Goal: Contribute content: Contribute content

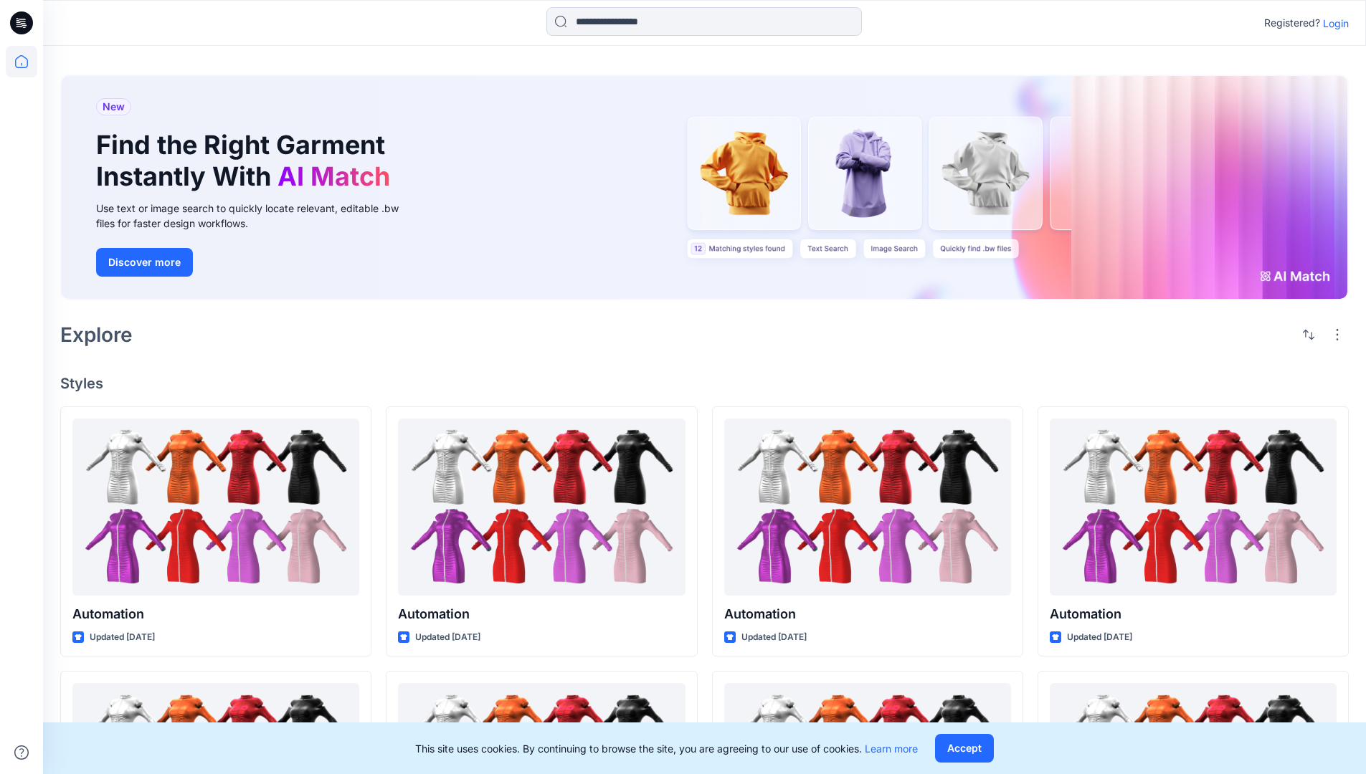
click at [1332, 23] on p "Login" at bounding box center [1336, 23] width 26 height 15
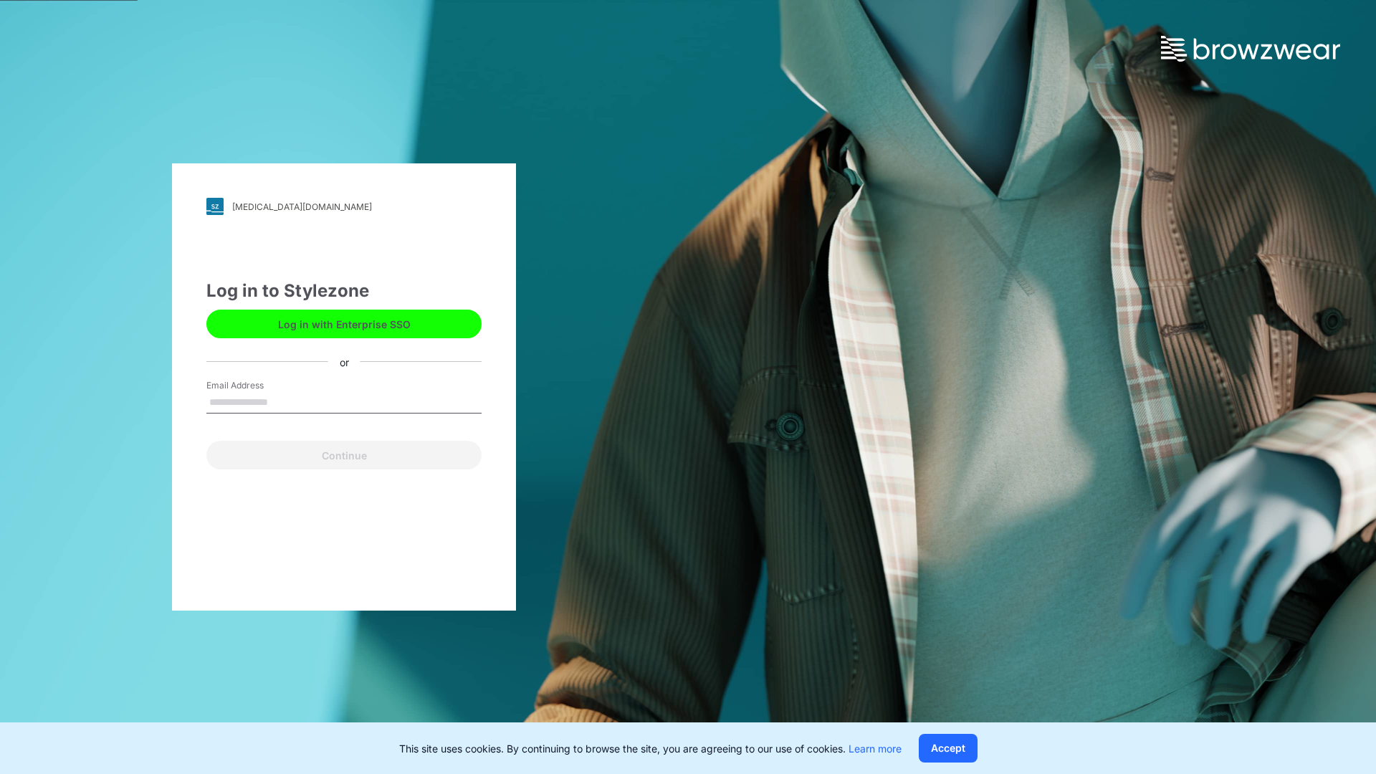
click at [283, 401] on input "Email Address" at bounding box center [343, 403] width 275 height 22
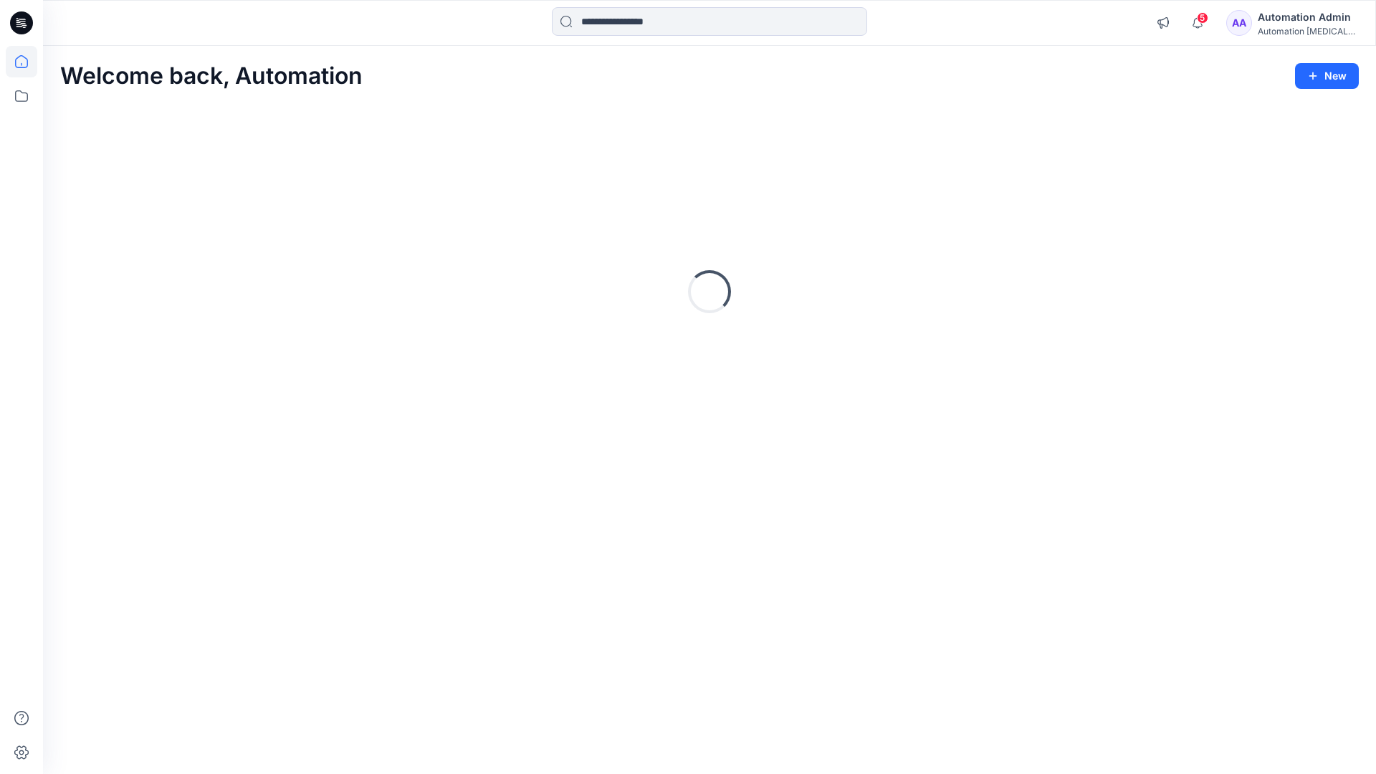
click at [27, 62] on icon at bounding box center [21, 61] width 13 height 13
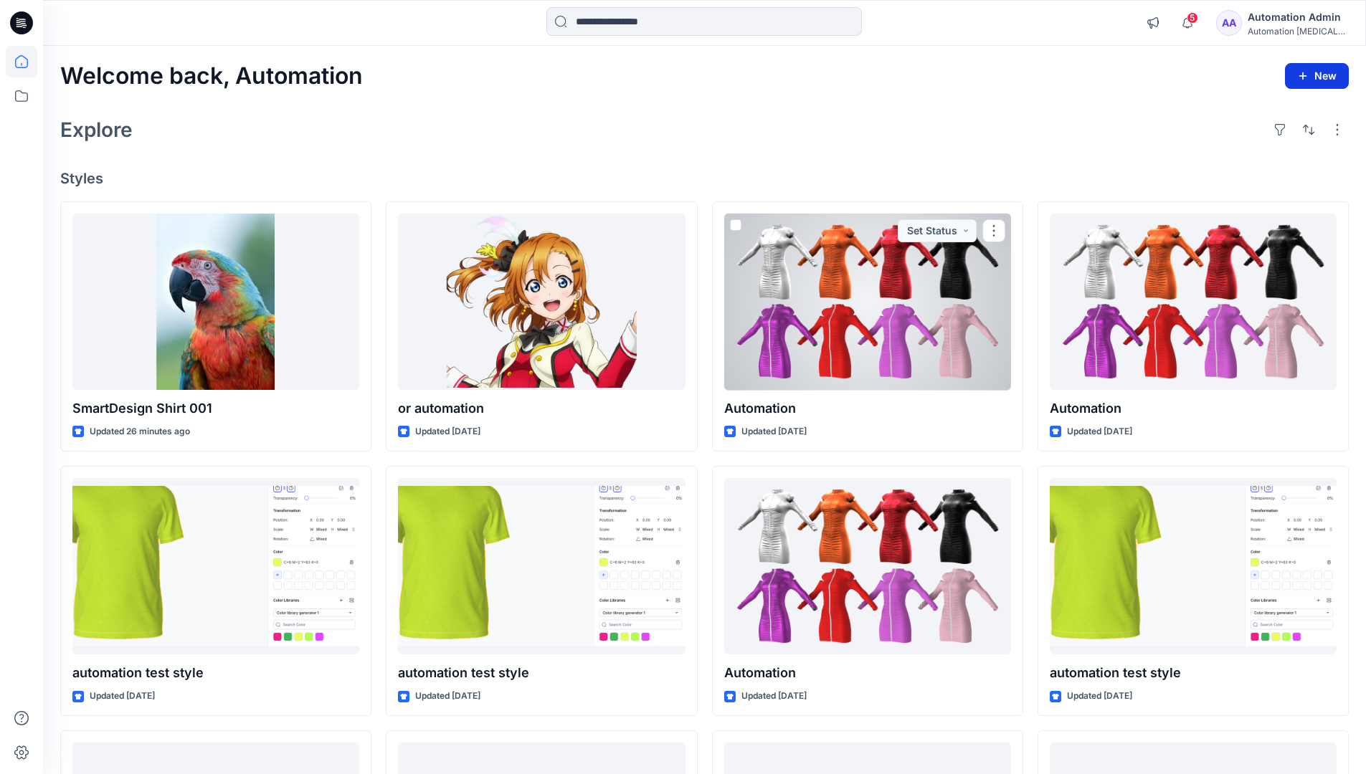
click at [1333, 77] on button "New" at bounding box center [1317, 76] width 64 height 26
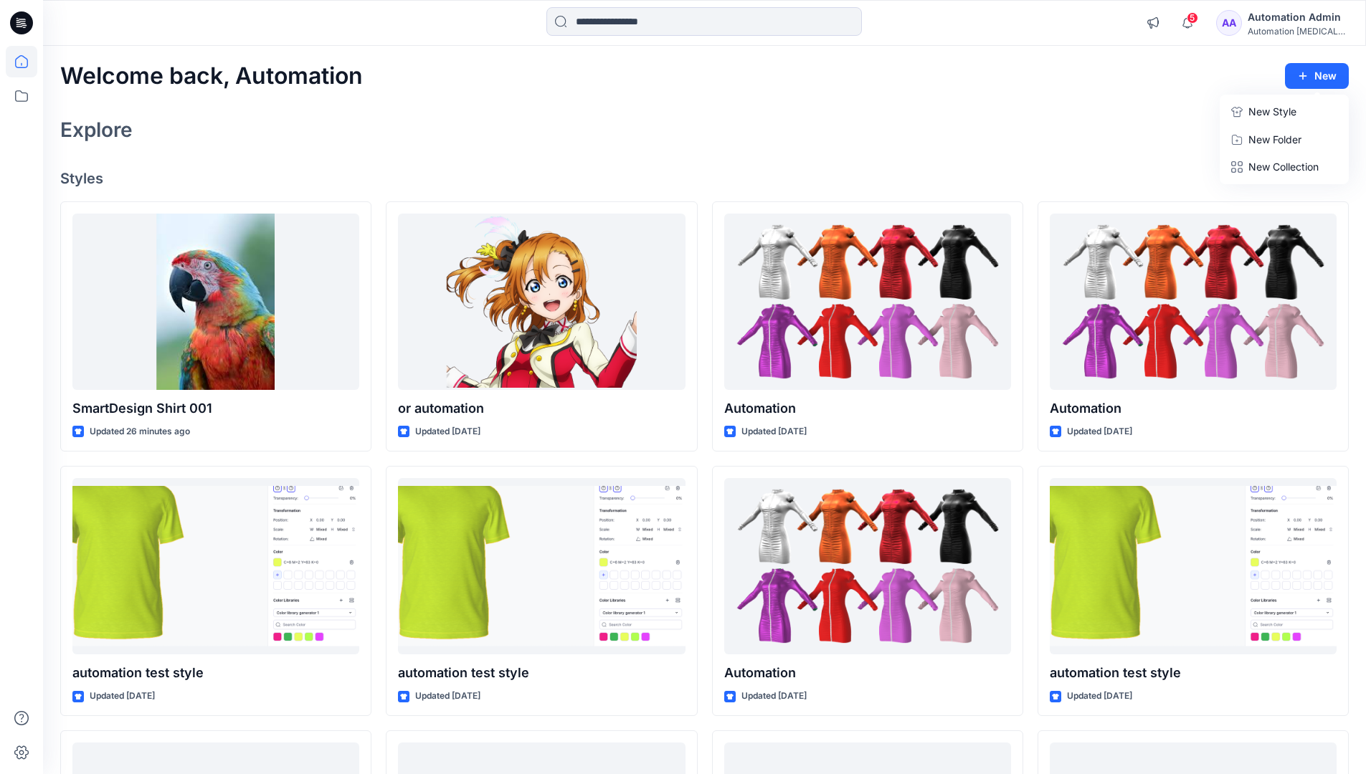
click at [1285, 108] on p "New Style" at bounding box center [1272, 111] width 48 height 17
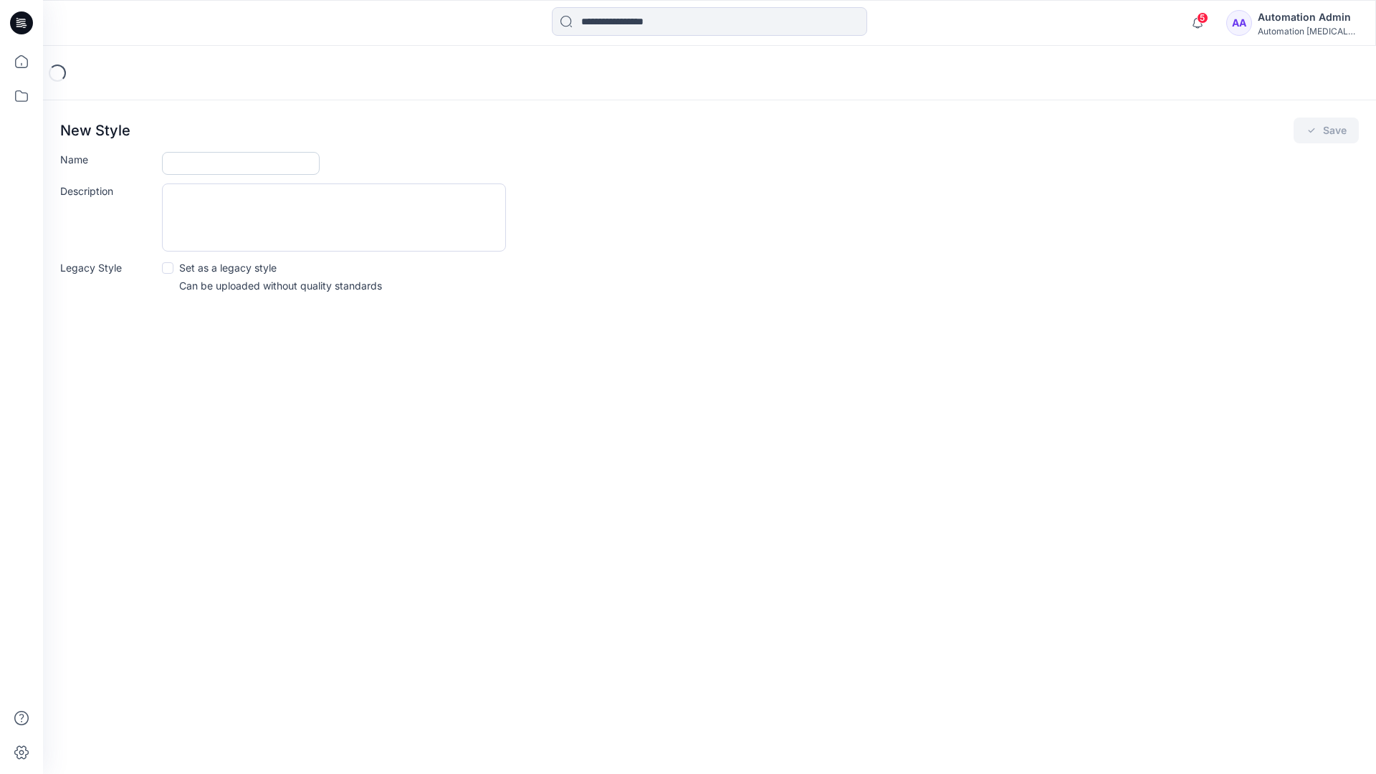
click at [190, 161] on input "Name" at bounding box center [241, 163] width 158 height 23
type input "**********"
click at [168, 270] on span at bounding box center [167, 267] width 11 height 11
click at [1326, 130] on button "Save" at bounding box center [1326, 131] width 65 height 26
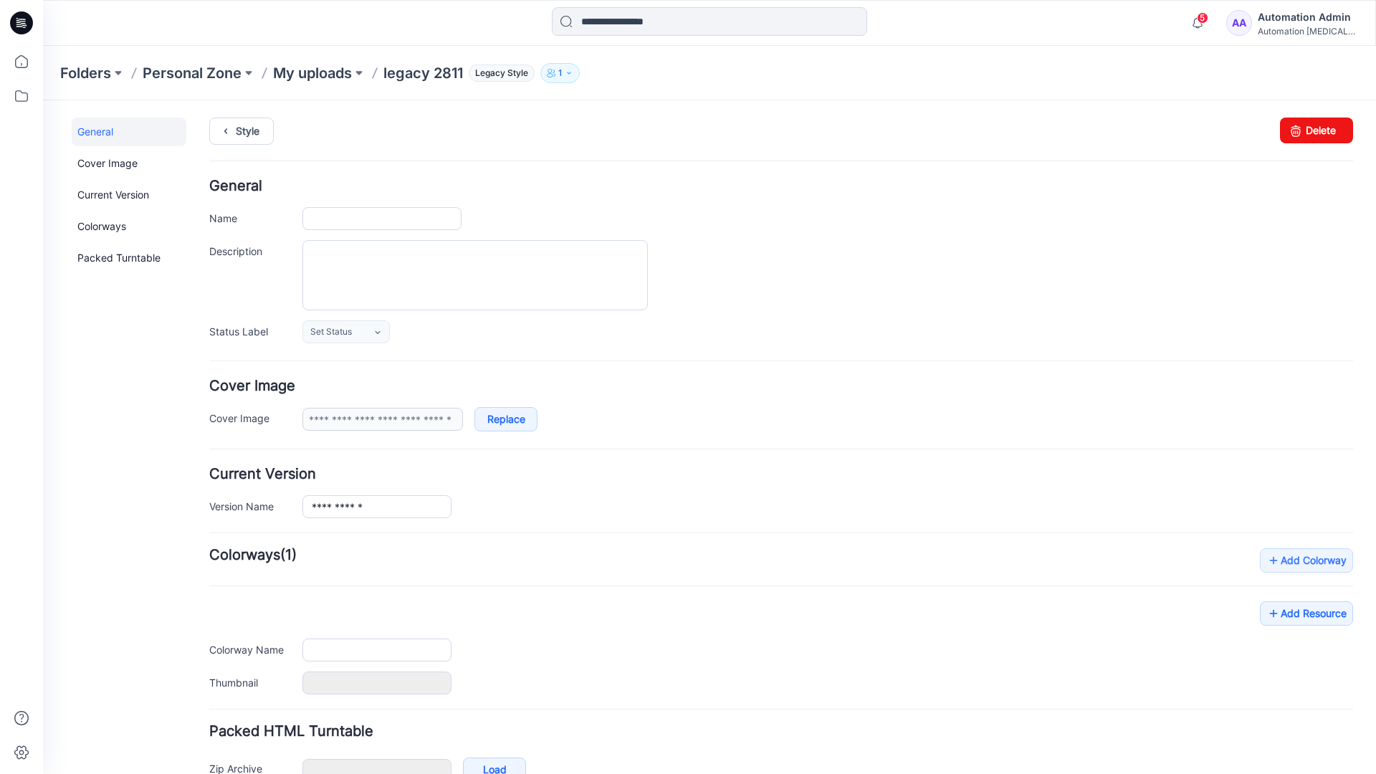
type input "**********"
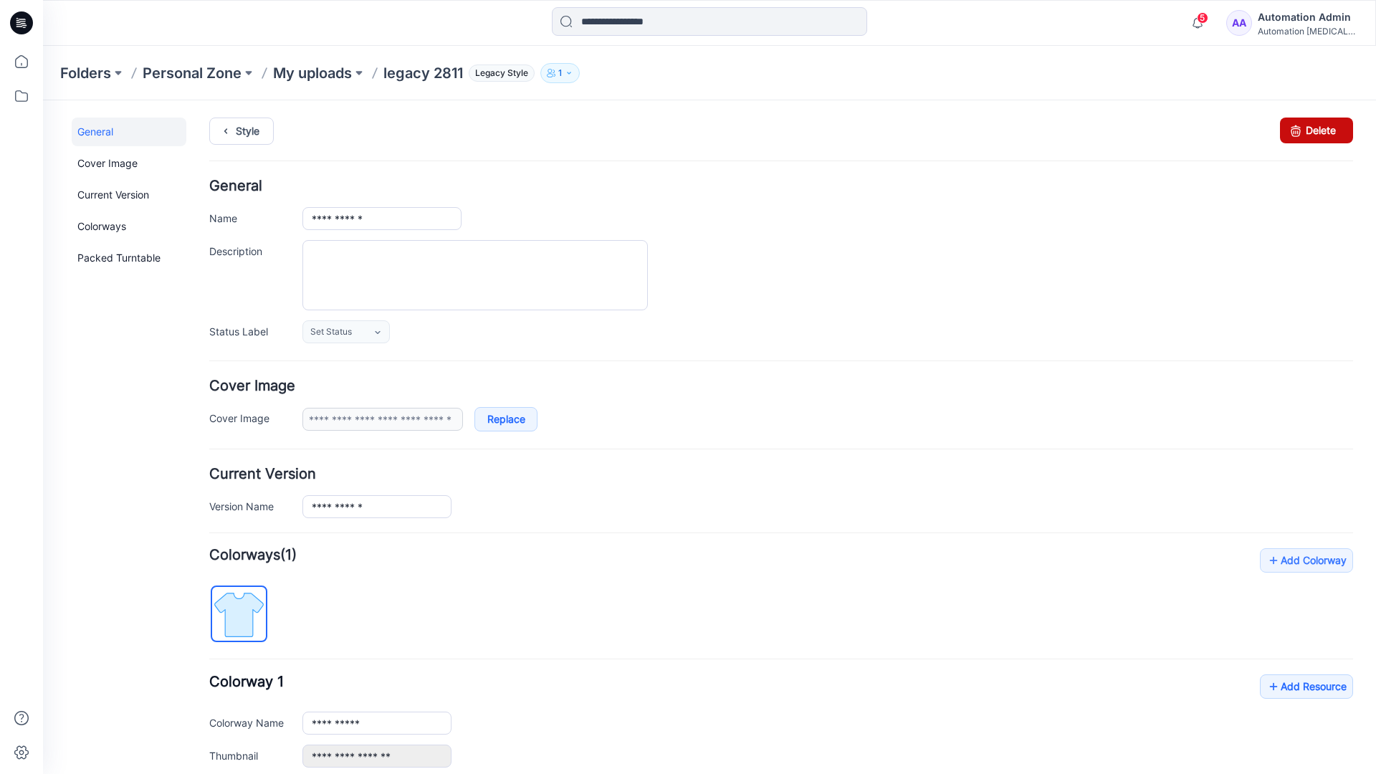
click at [1306, 132] on link "Delete" at bounding box center [1316, 131] width 73 height 26
